Goal: Check status: Check status

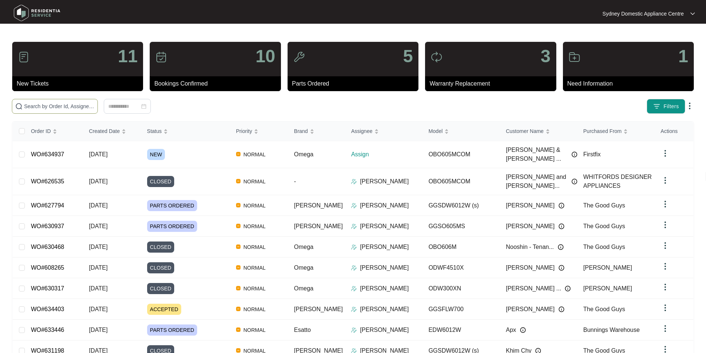
click at [95, 108] on input "text" at bounding box center [59, 106] width 70 height 8
paste input "634937"
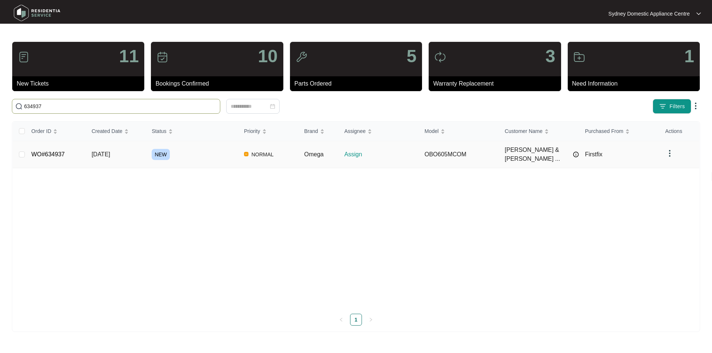
type input "634937"
click at [54, 151] on link "WO#634937" at bounding box center [48, 154] width 33 height 6
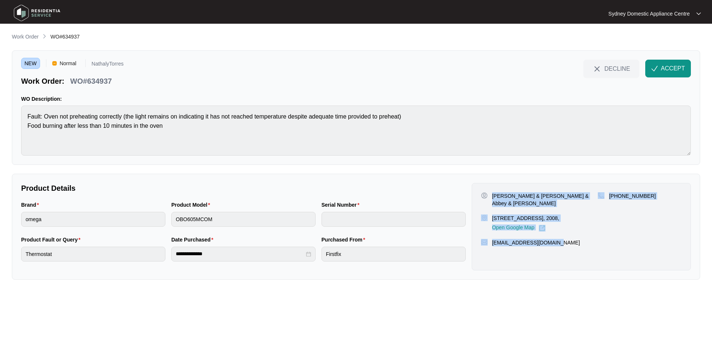
drag, startPoint x: 564, startPoint y: 241, endPoint x: 492, endPoint y: 191, distance: 87.6
click at [492, 191] on div "[PERSON_NAME] & [PERSON_NAME] & Abbey & [PERSON_NAME] - Tenants [STREET_ADDRESS…" at bounding box center [581, 227] width 219 height 88
copy div "[PERSON_NAME] & [PERSON_NAME] & Abbey & [PERSON_NAME] - Tenants [STREET_ADDRESS…"
click at [685, 67] on button "ACCEPT" at bounding box center [668, 69] width 46 height 18
